Goal: Check status: Check status

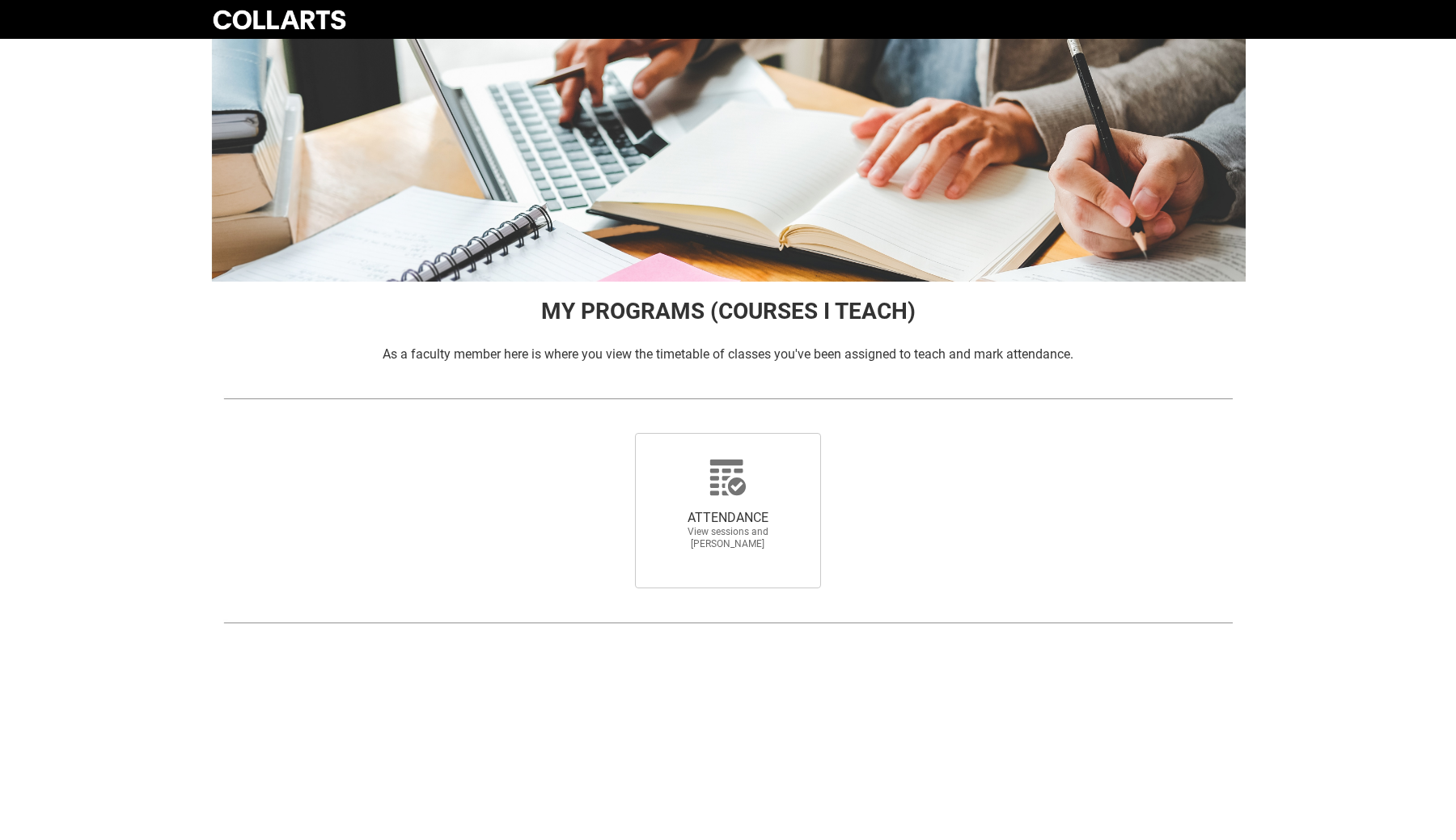
click at [727, 430] on div "ATTENDANCE View sessions and [PERSON_NAME]" at bounding box center [728, 510] width 259 height 181
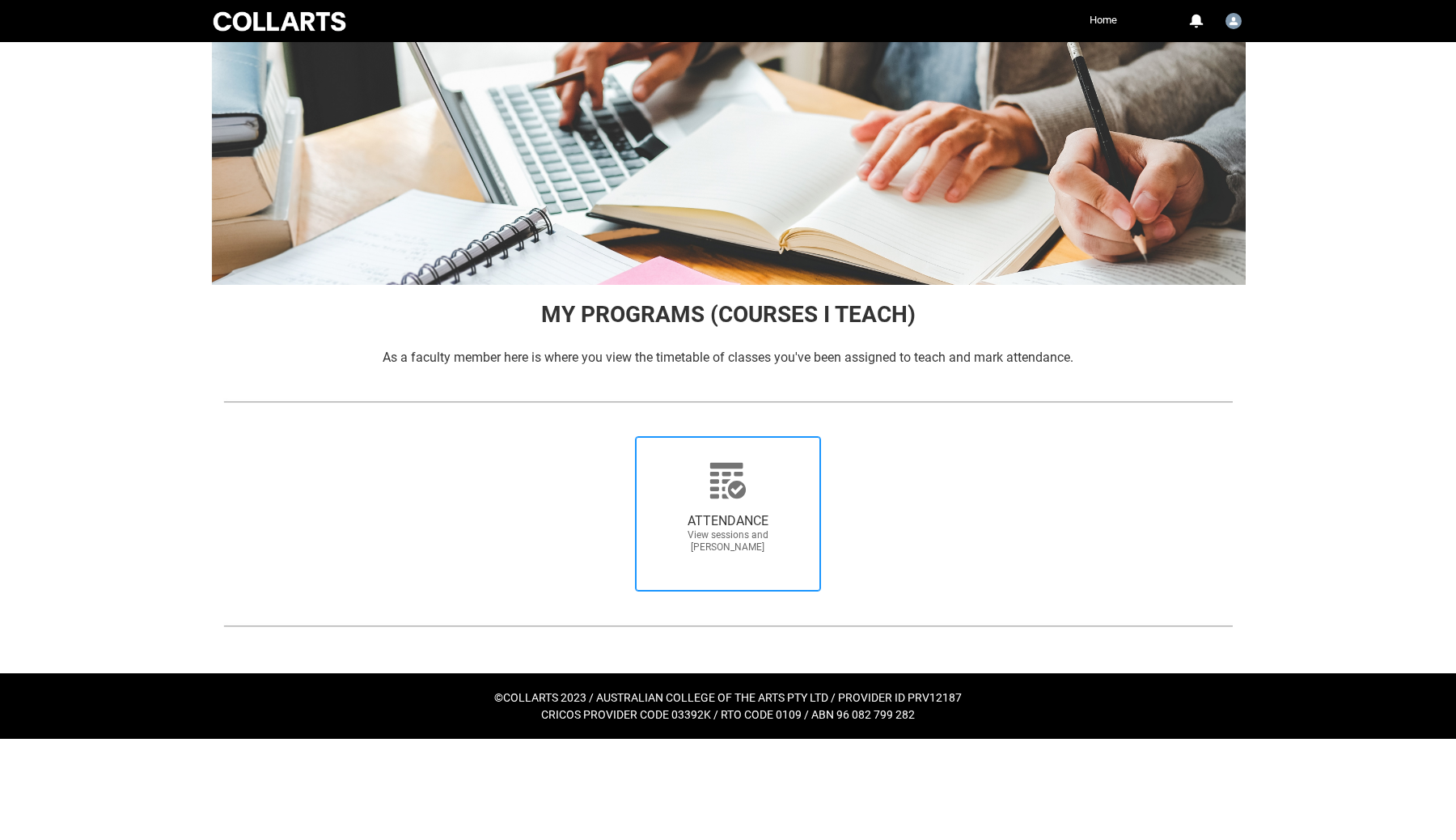
click at [729, 477] on icon at bounding box center [727, 480] width 39 height 39
click at [611, 436] on input "ATTENDANCE View sessions and [PERSON_NAME]" at bounding box center [610, 435] width 1 height 1
radio input "true"
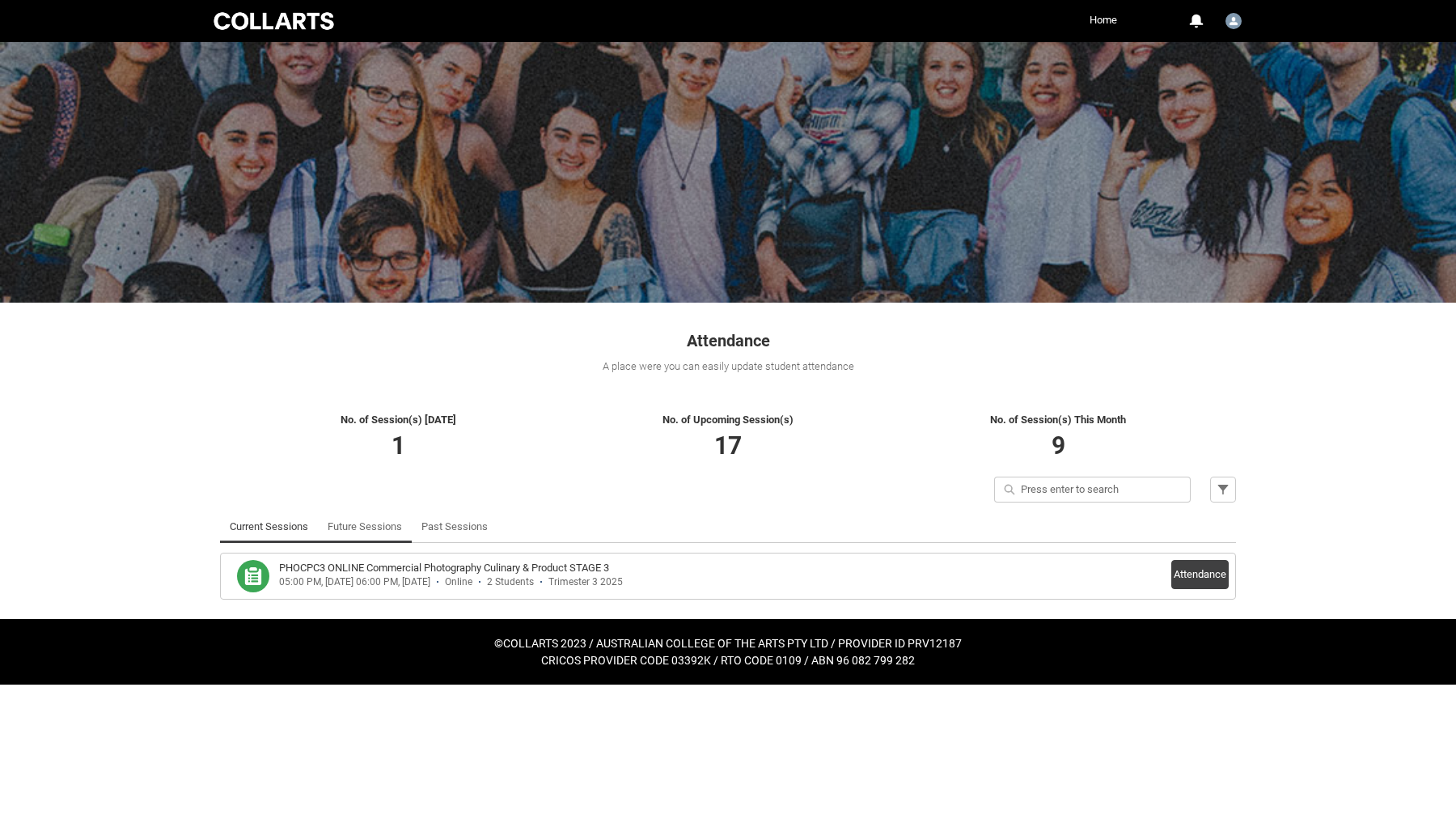
click at [380, 531] on link "Future Sessions" at bounding box center [364, 527] width 74 height 33
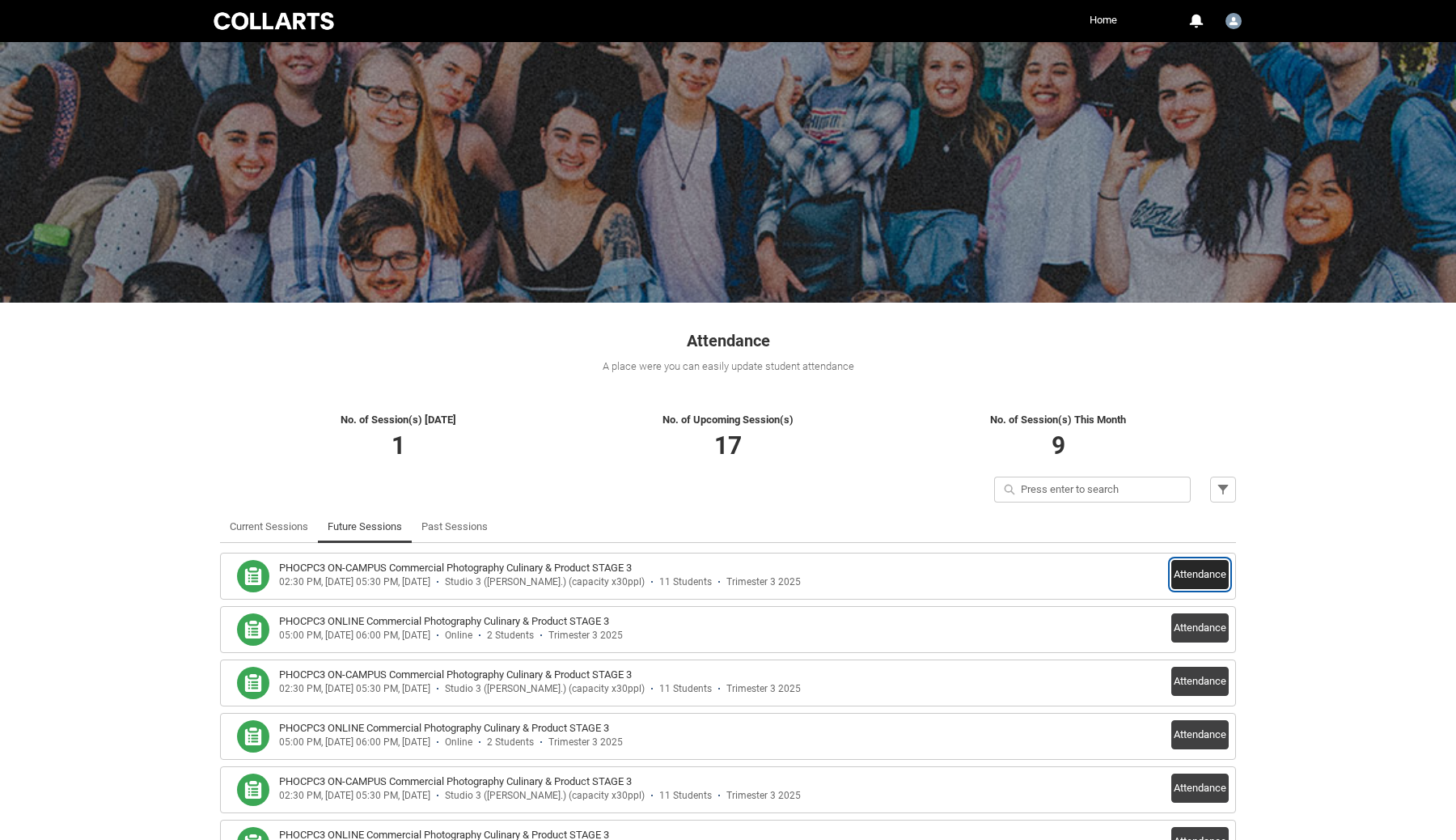
click at [1183, 573] on button "Attendance" at bounding box center [1199, 573] width 57 height 29
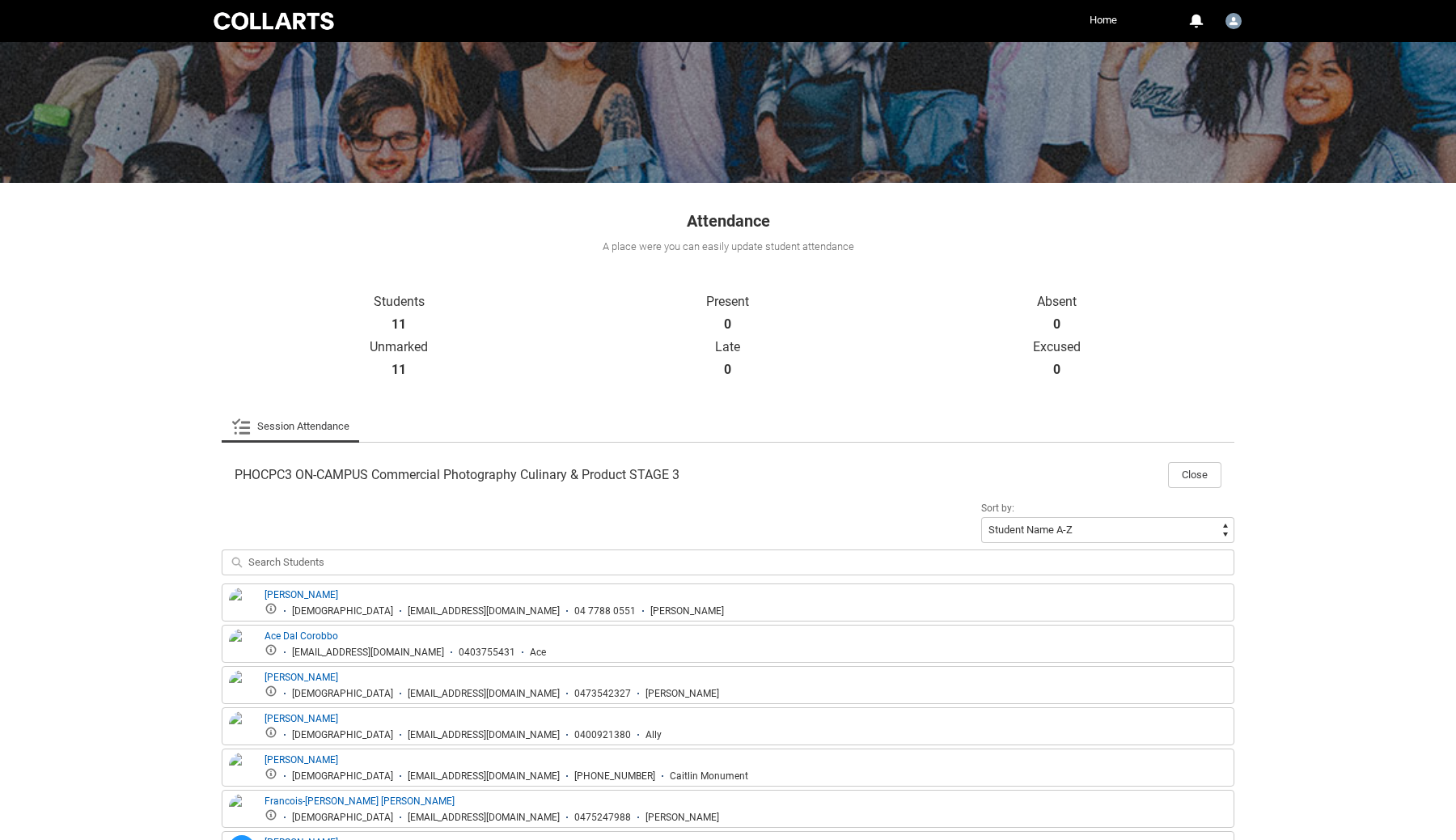
scroll to position [409, 0]
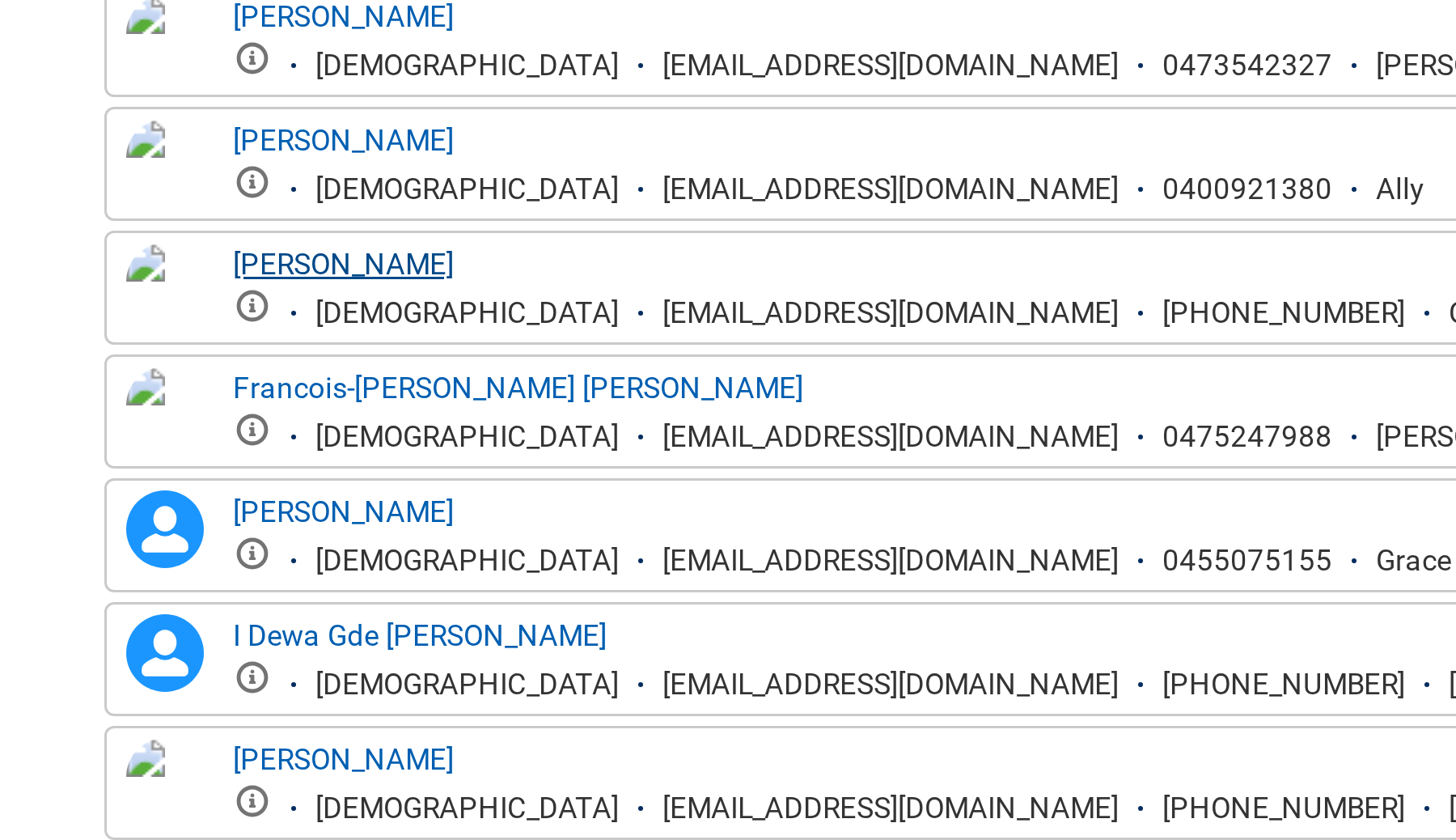
click at [309, 468] on link "[PERSON_NAME]" at bounding box center [301, 469] width 73 height 11
